Goal: Information Seeking & Learning: Learn about a topic

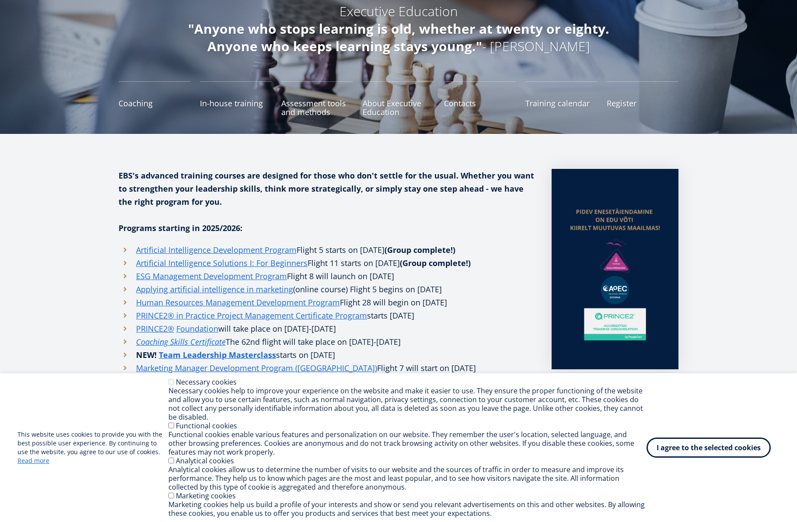
scroll to position [109, 0]
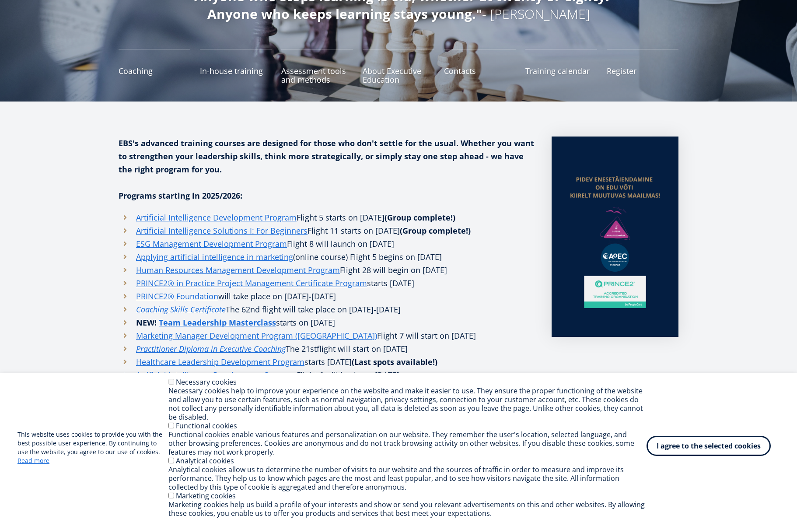
click at [668, 442] on font "I agree to the selected cookies" at bounding box center [709, 446] width 104 height 10
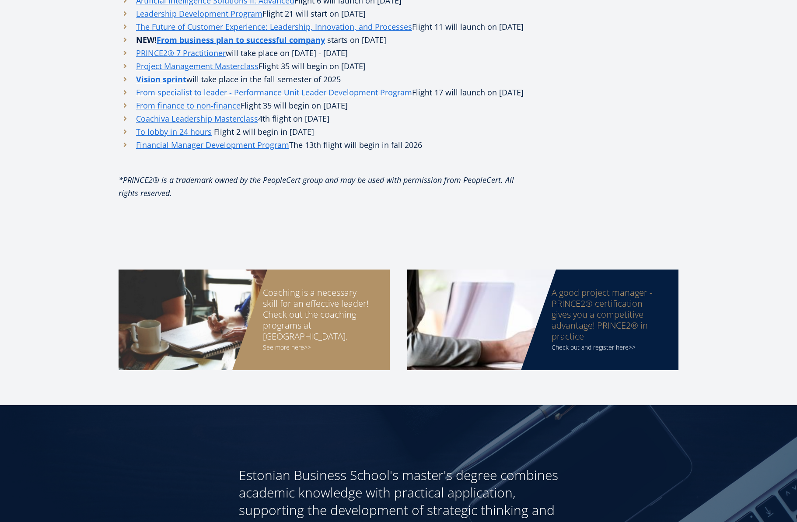
scroll to position [0, 0]
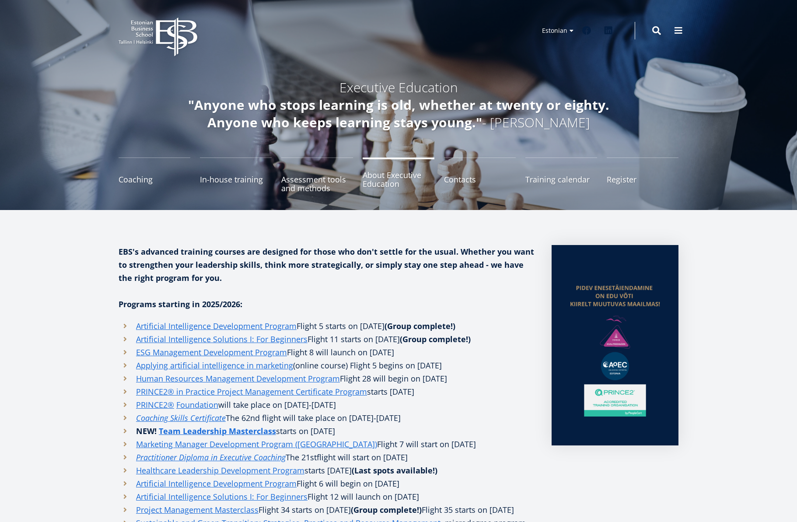
click at [393, 185] on font "About Executive Education" at bounding box center [392, 179] width 59 height 19
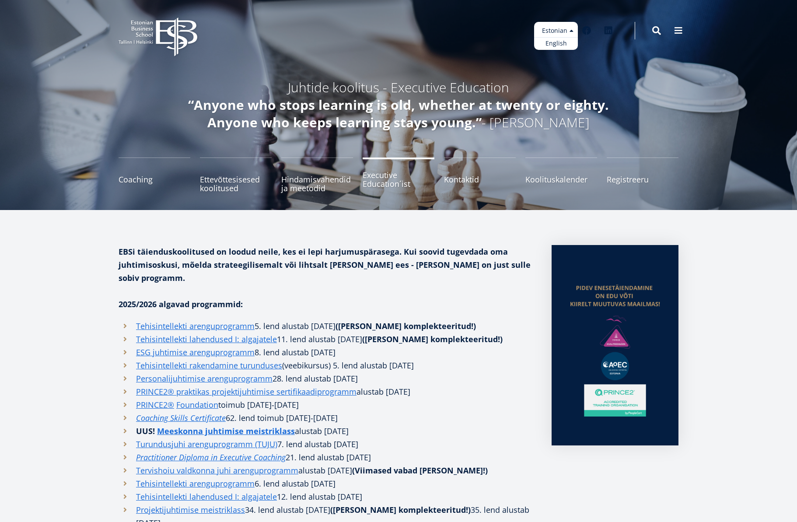
click at [563, 35] on ul "Estonian English" at bounding box center [556, 36] width 44 height 28
click at [561, 44] on link "English" at bounding box center [556, 43] width 44 height 13
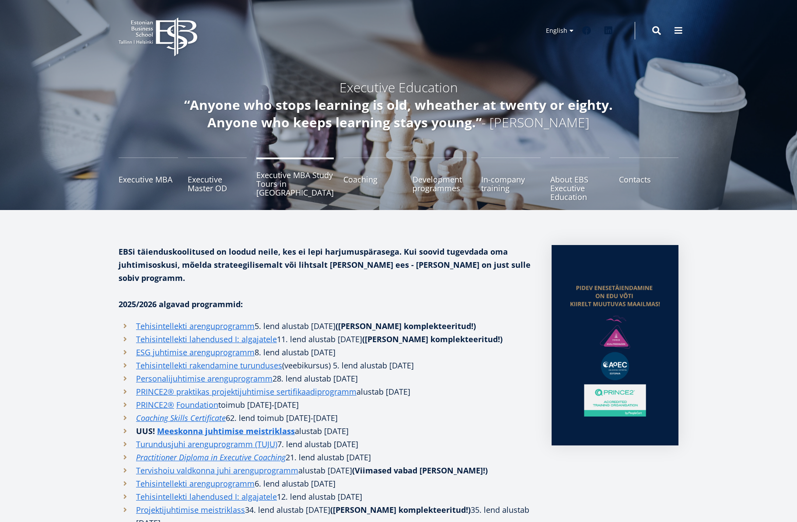
click at [282, 184] on link "Executive MBA Study Tours in [GEOGRAPHIC_DATA]" at bounding box center [294, 180] width 77 height 44
click at [203, 172] on link "Executive Master OD" at bounding box center [218, 180] width 60 height 44
click at [211, 180] on link "Executive Master OD" at bounding box center [218, 180] width 60 height 44
click at [276, 189] on link "Executive MBA Study Tours in [GEOGRAPHIC_DATA]" at bounding box center [294, 180] width 77 height 44
click at [414, 175] on link "Development programmes" at bounding box center [443, 180] width 60 height 44
